Goal: Task Accomplishment & Management: Use online tool/utility

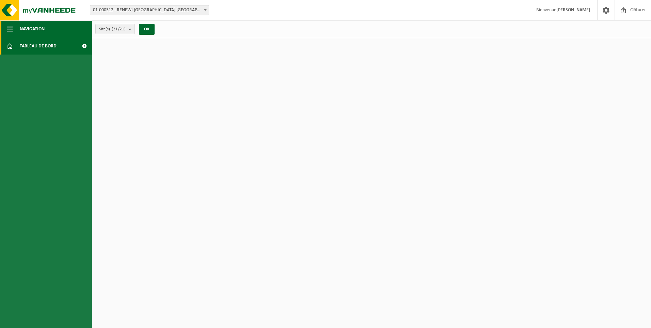
click at [36, 30] on span "Navigation" at bounding box center [32, 28] width 25 height 17
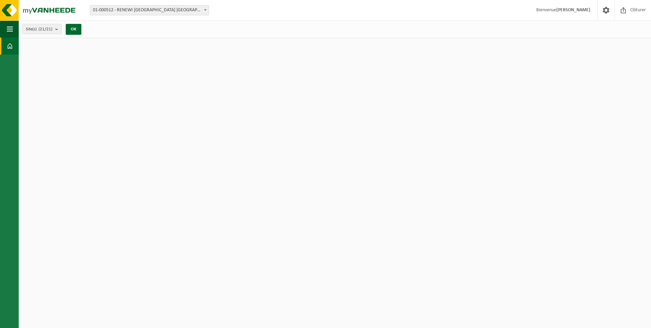
click at [204, 11] on span at bounding box center [205, 9] width 7 height 9
click at [76, 30] on button "OK" at bounding box center [74, 29] width 16 height 11
click at [37, 10] on img at bounding box center [41, 10] width 82 height 20
click at [11, 27] on span "button" at bounding box center [10, 28] width 6 height 17
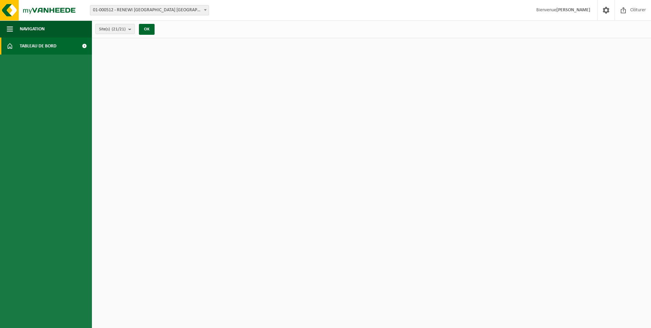
click at [34, 45] on span "Tableau de bord" at bounding box center [38, 45] width 37 height 17
click at [85, 45] on span at bounding box center [84, 45] width 15 height 17
click at [148, 27] on button "OK" at bounding box center [147, 29] width 16 height 11
click at [147, 30] on button "OK" at bounding box center [147, 29] width 16 height 11
click at [131, 29] on b "submit" at bounding box center [131, 29] width 6 height 10
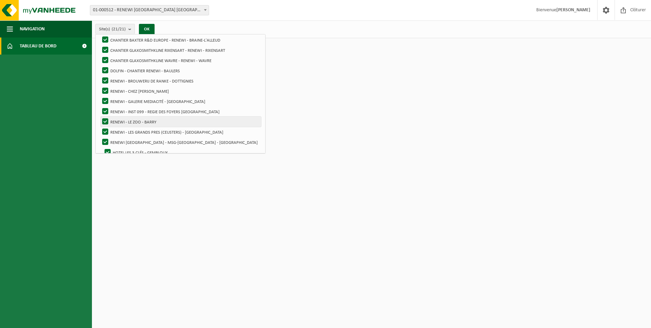
scroll to position [136, 0]
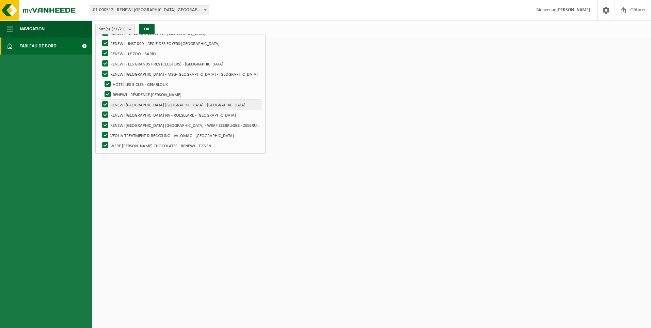
click at [171, 103] on label "RENEWI [GEOGRAPHIC_DATA] [GEOGRAPHIC_DATA] - [GEOGRAPHIC_DATA]" at bounding box center [181, 104] width 160 height 10
click at [100, 99] on input "RENEWI [GEOGRAPHIC_DATA] [GEOGRAPHIC_DATA] - [GEOGRAPHIC_DATA]" at bounding box center [99, 99] width 0 height 0
click at [104, 102] on label "RENEWI [GEOGRAPHIC_DATA] [GEOGRAPHIC_DATA] - [GEOGRAPHIC_DATA]" at bounding box center [181, 104] width 160 height 10
click at [100, 99] on input "RENEWI [GEOGRAPHIC_DATA] [GEOGRAPHIC_DATA] - [GEOGRAPHIC_DATA]" at bounding box center [99, 99] width 0 height 0
checkbox input "true"
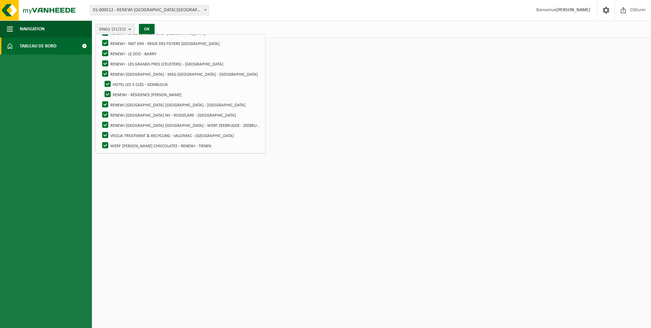
click at [300, 71] on html "Site: 01-000512 - RENEWI BELGIUM NV - LOMMEL 10-982786 - BOASSO GLOBAL FRANCE S…" at bounding box center [325, 164] width 651 height 328
click at [607, 10] on span at bounding box center [606, 10] width 10 height 20
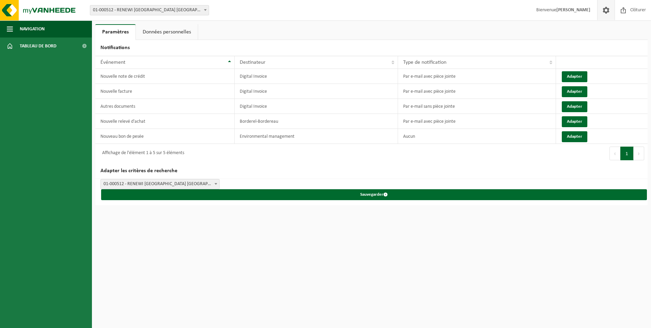
click at [584, 11] on strong "[PERSON_NAME]" at bounding box center [574, 9] width 34 height 5
click at [186, 25] on link "Données personnelles" at bounding box center [167, 32] width 62 height 16
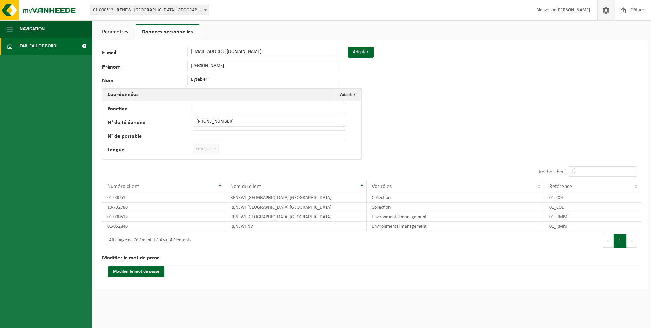
click at [49, 48] on span "Tableau de bord" at bounding box center [38, 45] width 37 height 17
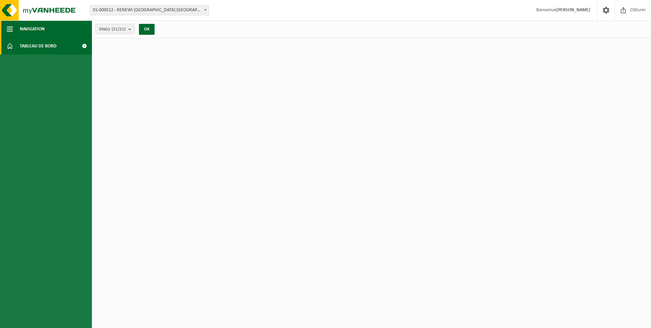
click at [30, 31] on span "Navigation" at bounding box center [32, 28] width 25 height 17
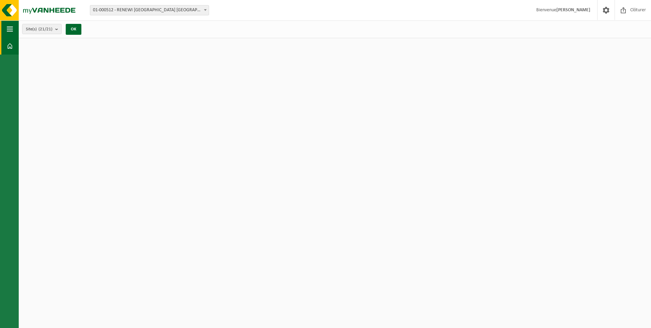
click at [11, 30] on span "button" at bounding box center [10, 28] width 6 height 17
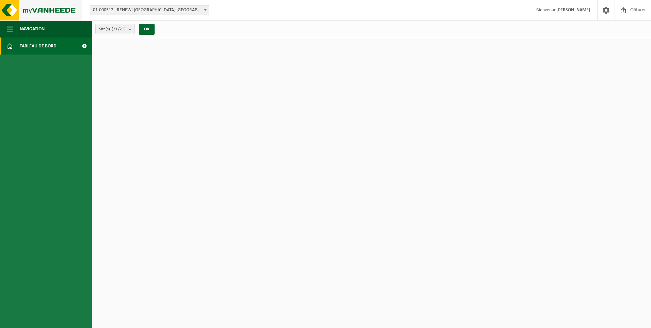
click at [10, 16] on img at bounding box center [41, 10] width 82 height 20
click at [147, 29] on button "OK" at bounding box center [147, 29] width 16 height 11
click at [638, 11] on span "Clôturer" at bounding box center [638, 10] width 19 height 20
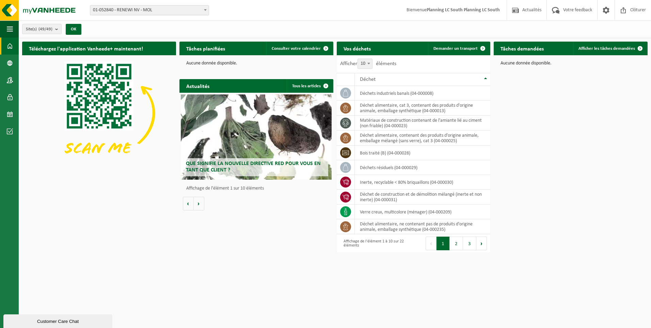
click at [203, 11] on span at bounding box center [205, 9] width 7 height 9
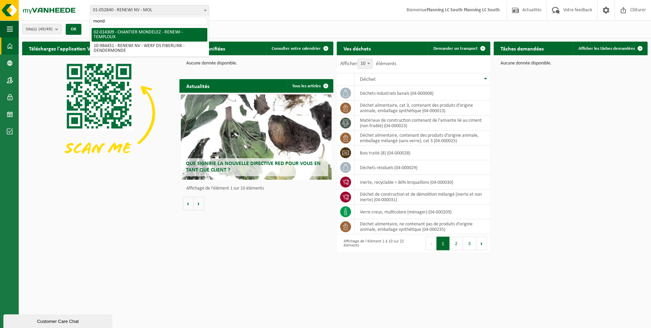
type input "mond"
select select "30300"
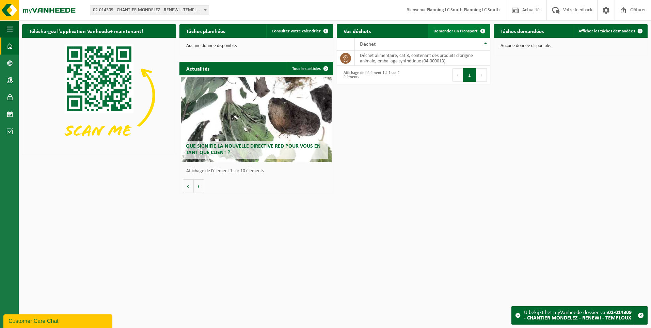
click at [466, 32] on span "Demander un transport" at bounding box center [456, 31] width 44 height 4
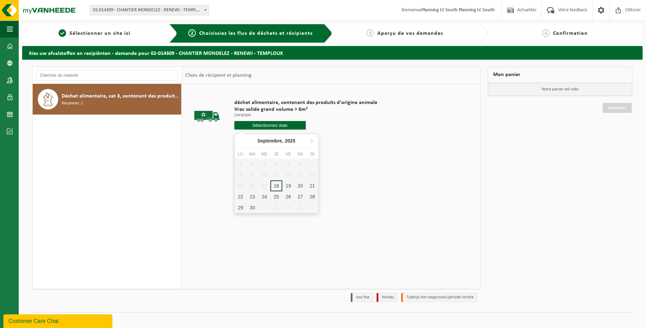
click at [277, 125] on input "text" at bounding box center [270, 125] width 72 height 9
click at [290, 186] on div "19" at bounding box center [288, 185] width 12 height 11
type input "à partir de 2025-09-19"
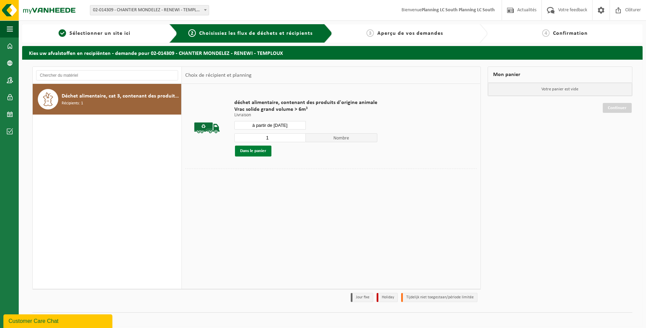
click at [260, 152] on button "Dans le panier" at bounding box center [253, 150] width 36 height 11
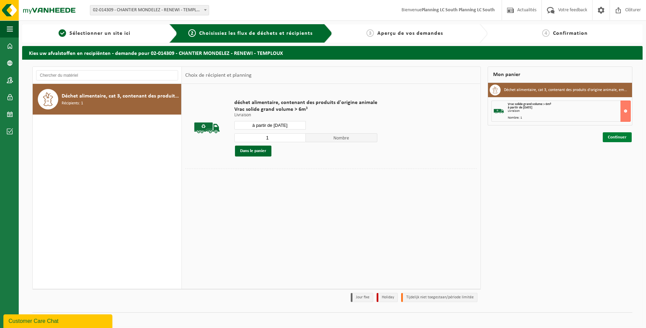
click at [616, 136] on link "Continuer" at bounding box center [617, 137] width 29 height 10
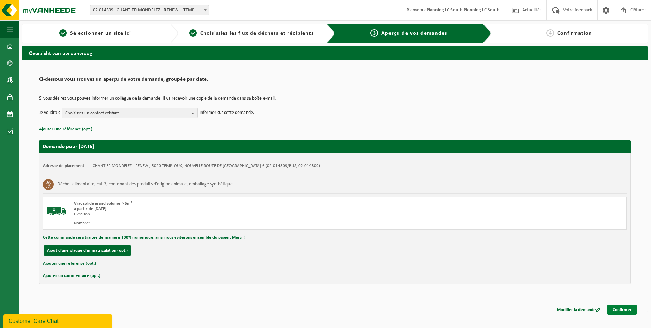
click at [624, 308] on link "Confirmer" at bounding box center [622, 310] width 29 height 10
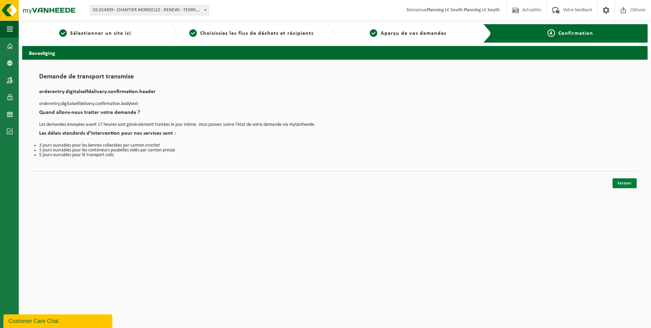
click at [625, 183] on link "Fermer" at bounding box center [625, 183] width 24 height 10
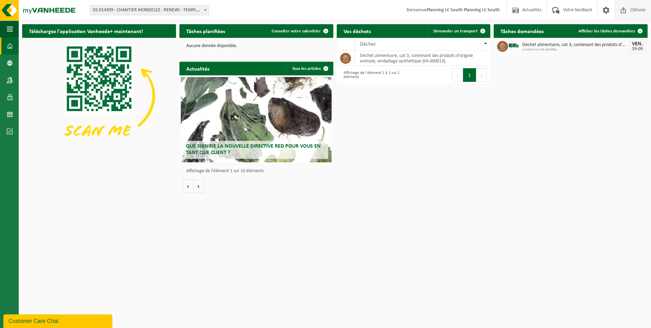
click at [635, 10] on span "Clôturer" at bounding box center [638, 10] width 19 height 20
